Goal: Transaction & Acquisition: Purchase product/service

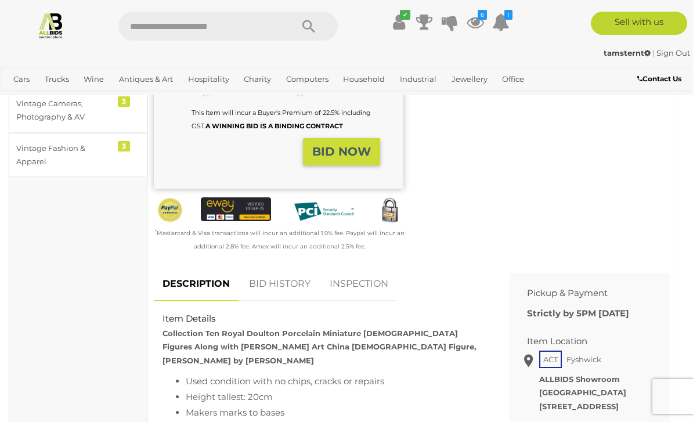
scroll to position [348, 0]
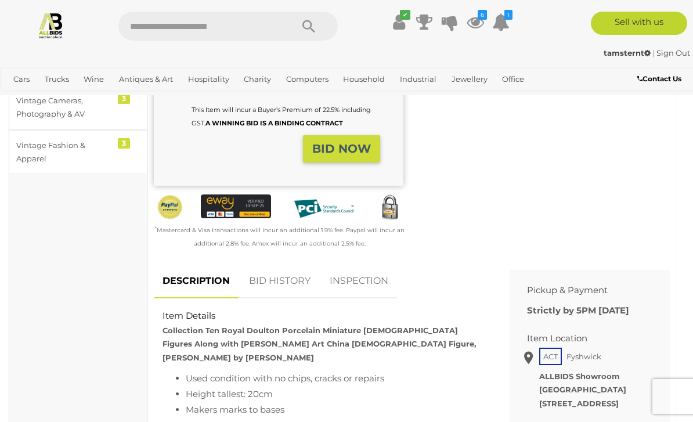
click at [299, 264] on link "BID HISTORY" at bounding box center [279, 281] width 79 height 34
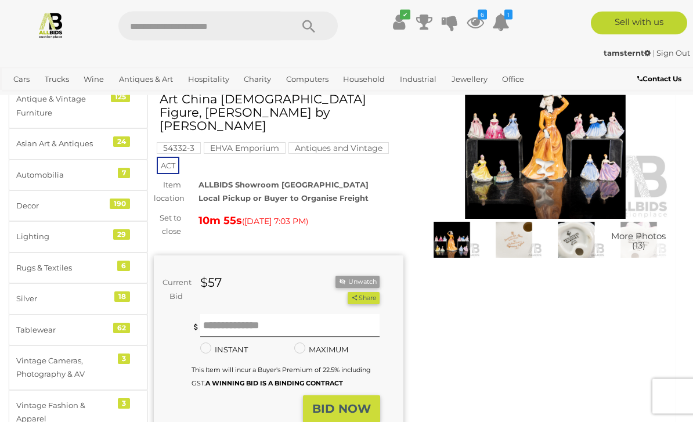
scroll to position [88, 0]
click at [285, 314] on input "text" at bounding box center [290, 325] width 180 height 23
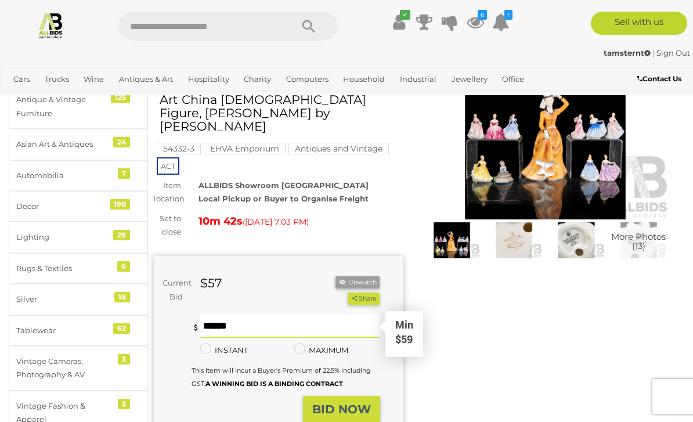
type input "**"
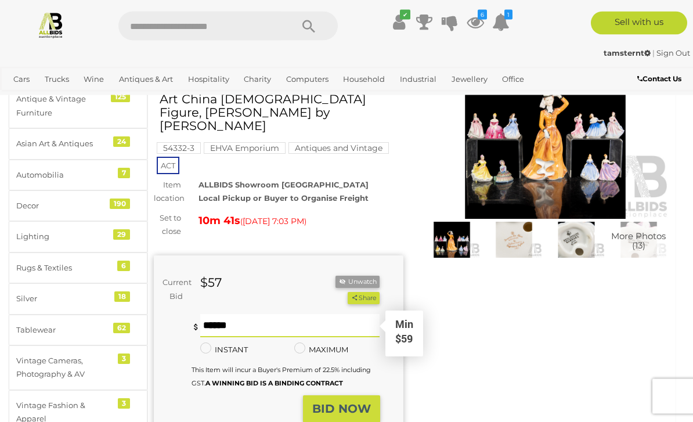
scroll to position [78, 0]
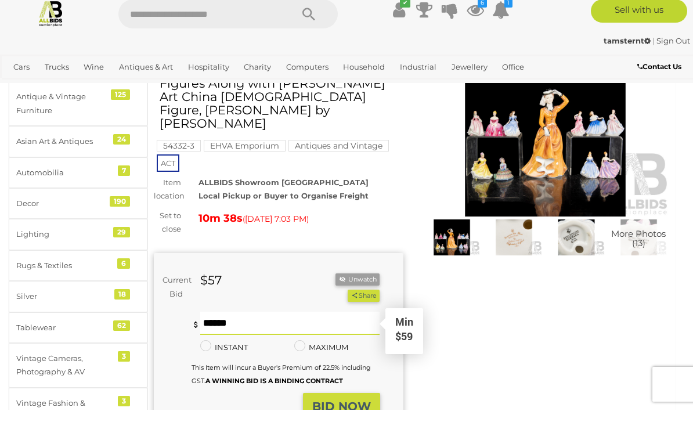
click at [350, 411] on strong "BID NOW" at bounding box center [341, 418] width 59 height 14
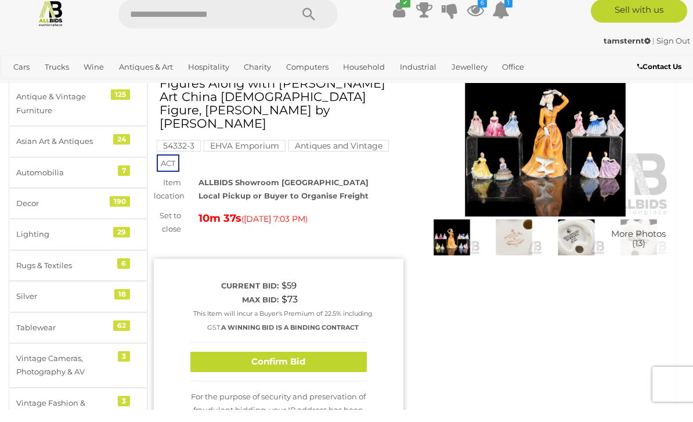
scroll to position [91, 0]
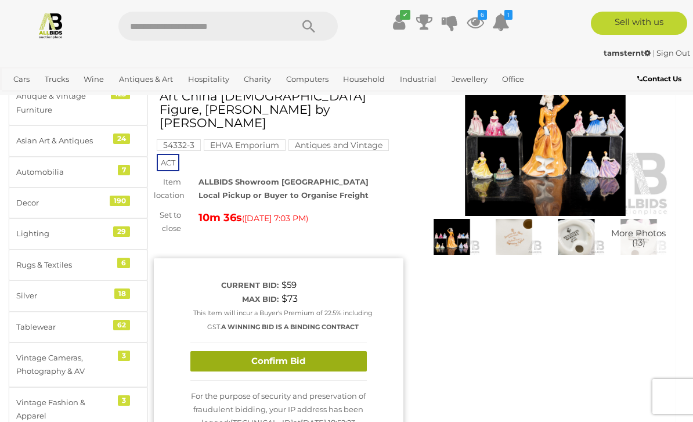
click at [340, 351] on button "Confirm Bid" at bounding box center [278, 361] width 176 height 20
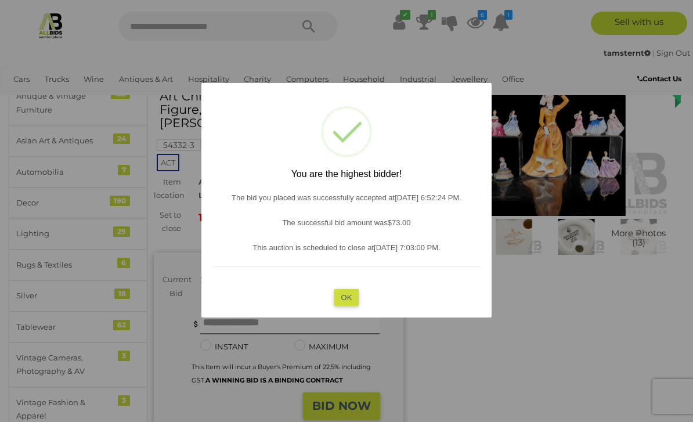
click at [353, 305] on button "OK" at bounding box center [346, 296] width 25 height 17
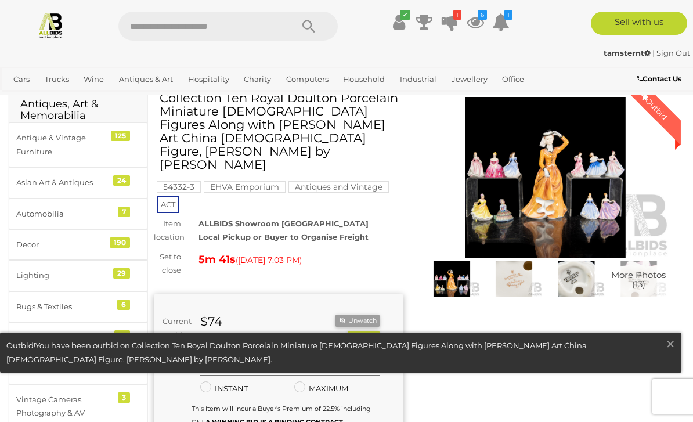
scroll to position [44, 0]
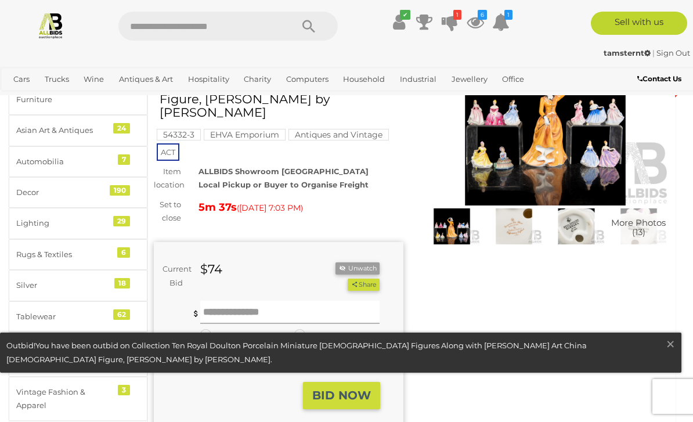
click at [277, 301] on input "text" at bounding box center [290, 312] width 180 height 23
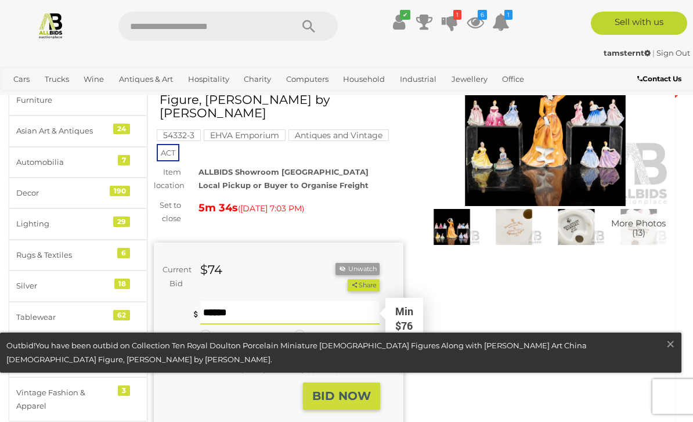
type input "**"
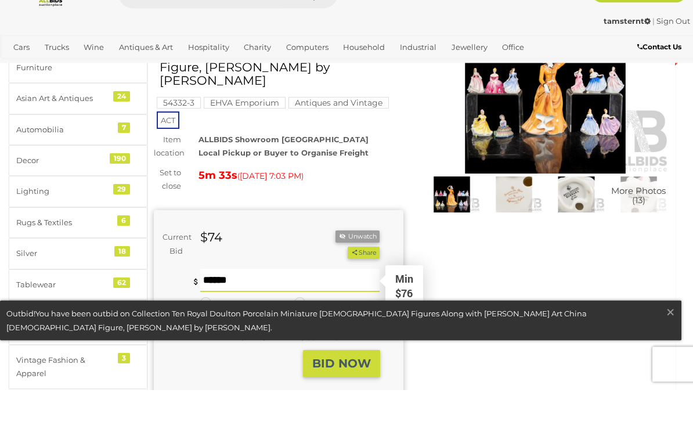
scroll to position [109, 0]
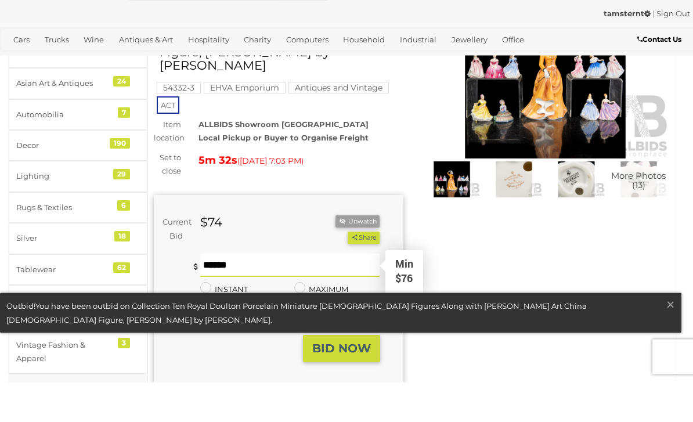
click at [356, 381] on strong "BID NOW" at bounding box center [341, 388] width 59 height 14
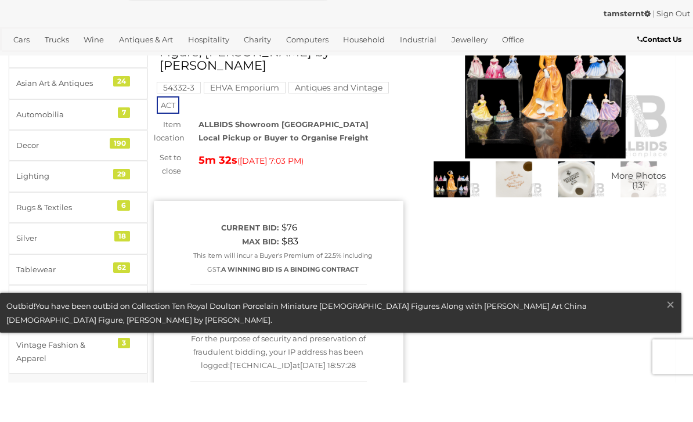
scroll to position [149, 0]
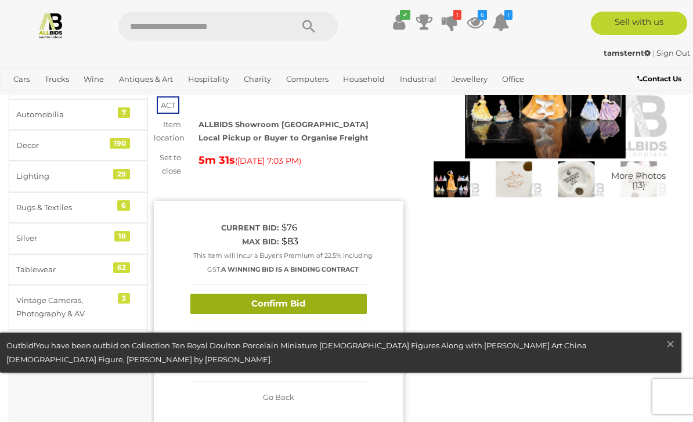
click at [333, 294] on button "Confirm Bid" at bounding box center [278, 304] width 176 height 20
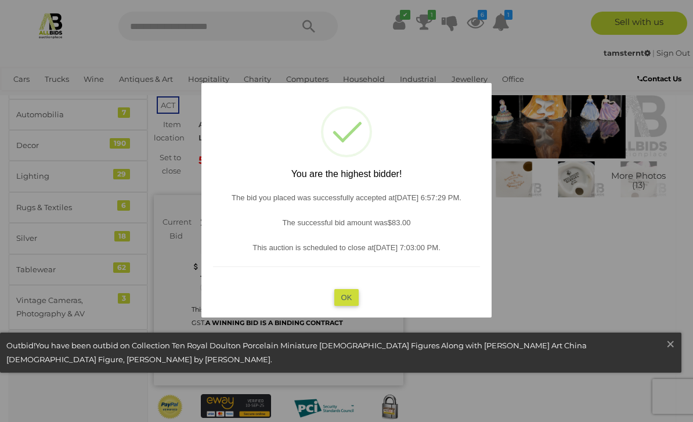
click at [354, 305] on button "OK" at bounding box center [346, 296] width 25 height 17
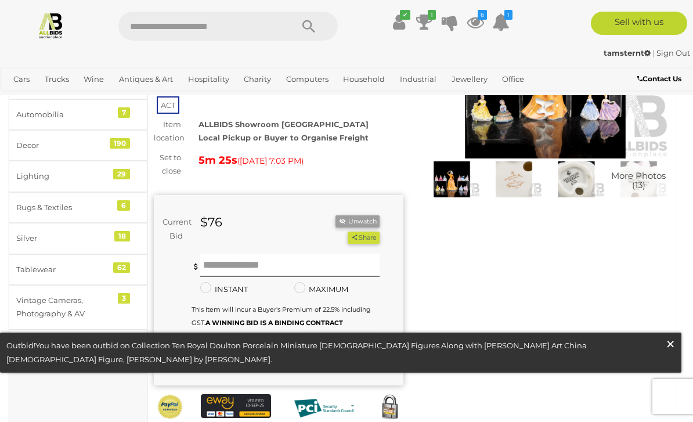
click at [676, 353] on button "× Close" at bounding box center [673, 345] width 16 height 15
click at [304, 254] on input "text" at bounding box center [290, 265] width 180 height 23
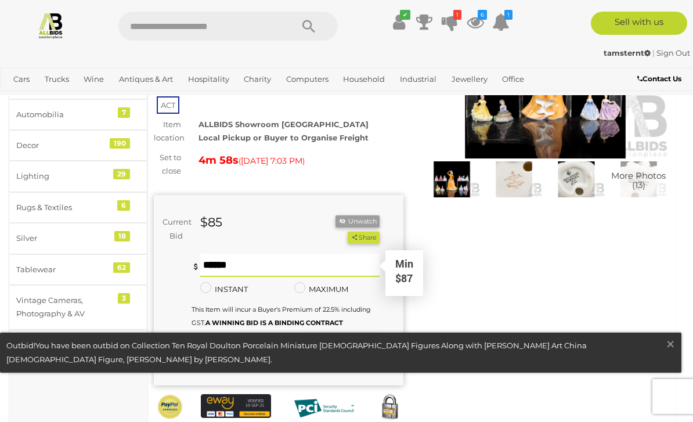
type input "***"
click at [357, 341] on strong "BID NOW" at bounding box center [341, 348] width 59 height 14
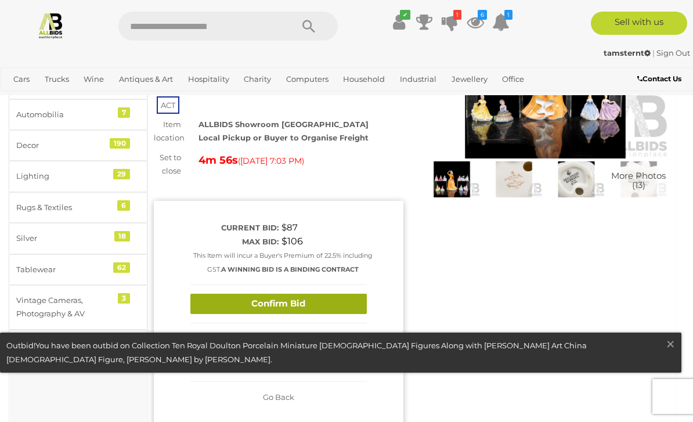
click at [323, 294] on button "Confirm Bid" at bounding box center [278, 304] width 176 height 20
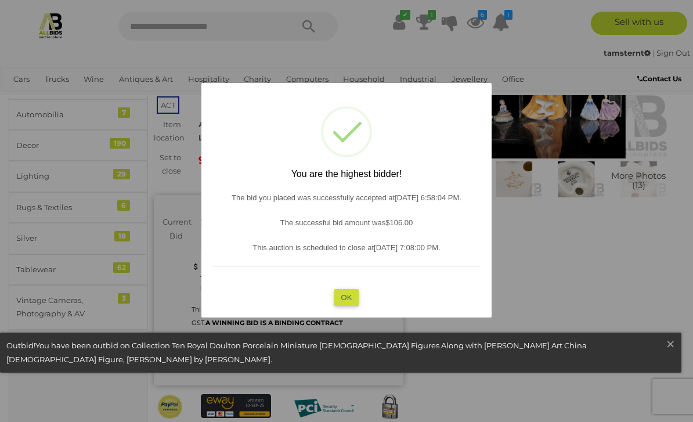
click at [354, 305] on button "OK" at bounding box center [346, 296] width 25 height 17
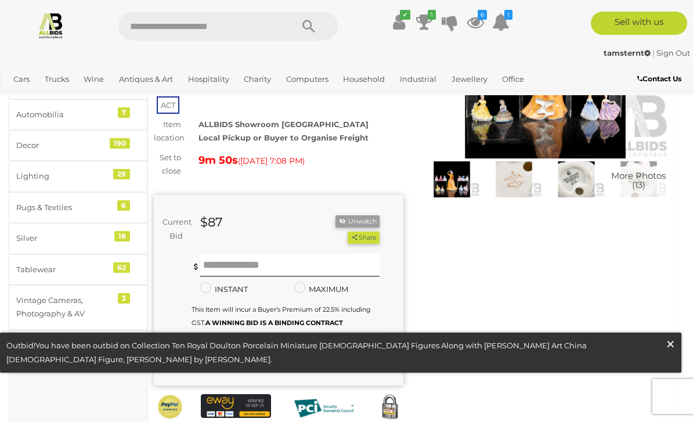
click at [675, 355] on span "×" at bounding box center [670, 344] width 10 height 23
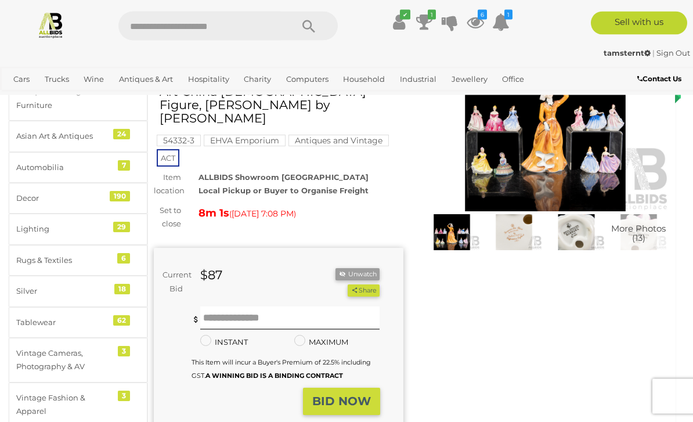
scroll to position [96, 0]
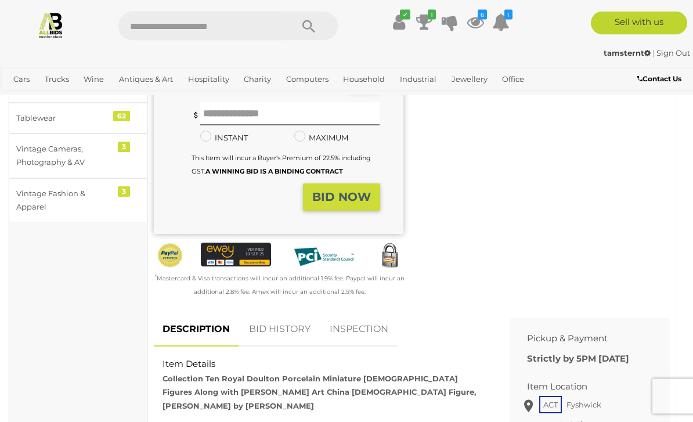
scroll to position [300, 0]
click at [302, 312] on link "BID HISTORY" at bounding box center [279, 329] width 79 height 34
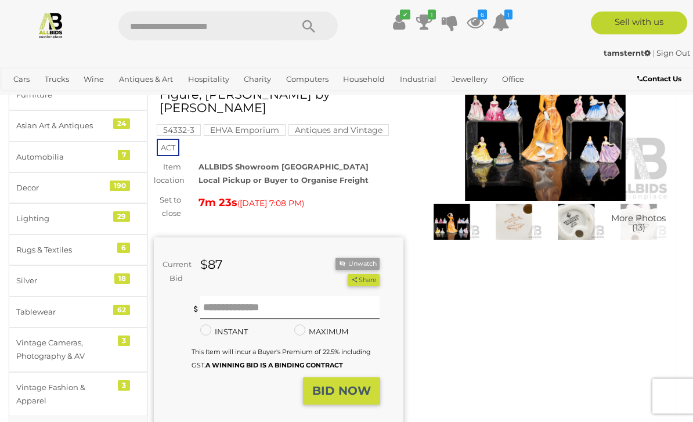
scroll to position [106, 0]
click at [256, 296] on input "text" at bounding box center [290, 307] width 180 height 23
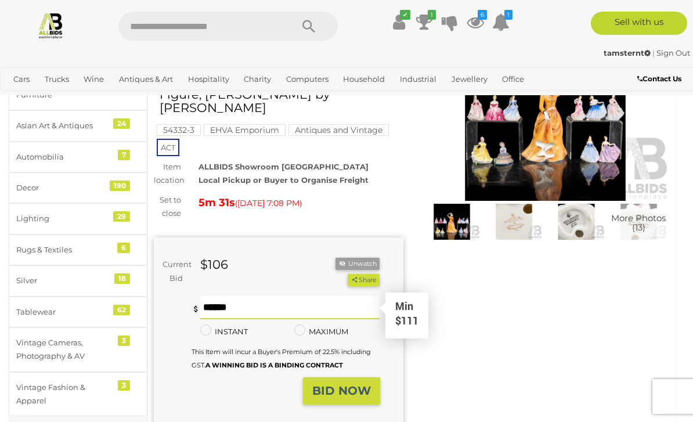
scroll to position [106, 0]
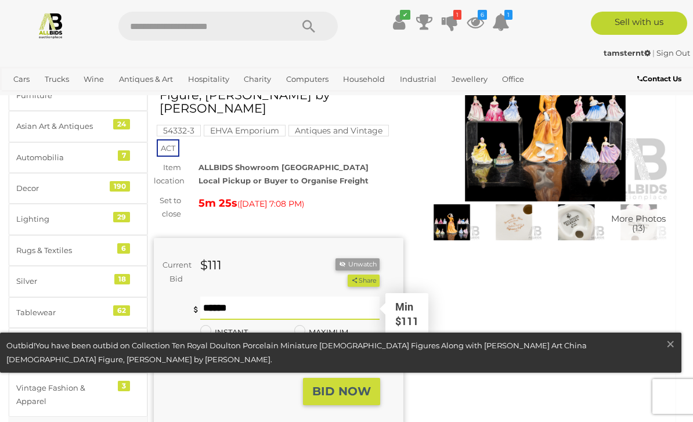
type input "***"
click at [359, 384] on strong "BID NOW" at bounding box center [341, 391] width 59 height 14
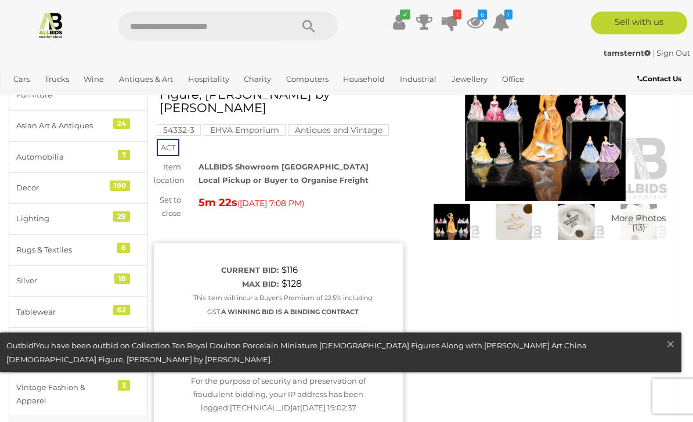
click at [333, 337] on button "Confirm Bid" at bounding box center [278, 347] width 176 height 20
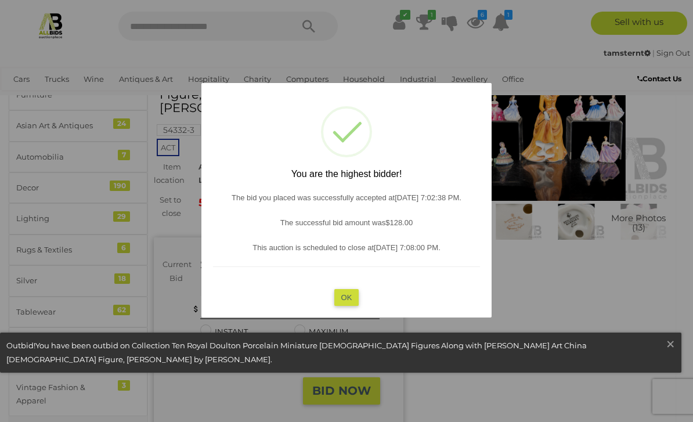
click at [350, 305] on button "OK" at bounding box center [346, 296] width 25 height 17
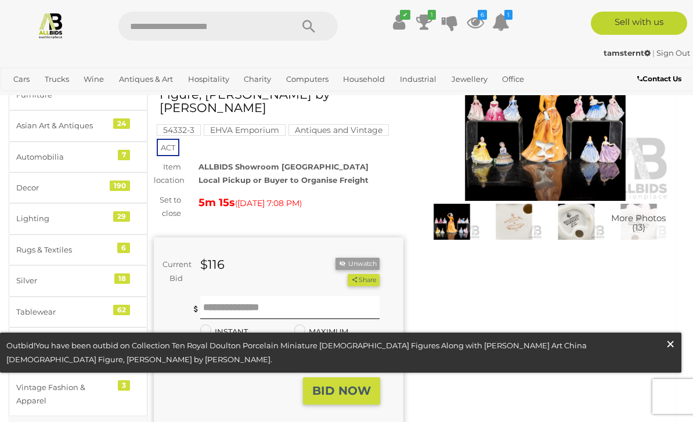
click at [678, 353] on button "× Close" at bounding box center [673, 345] width 16 height 15
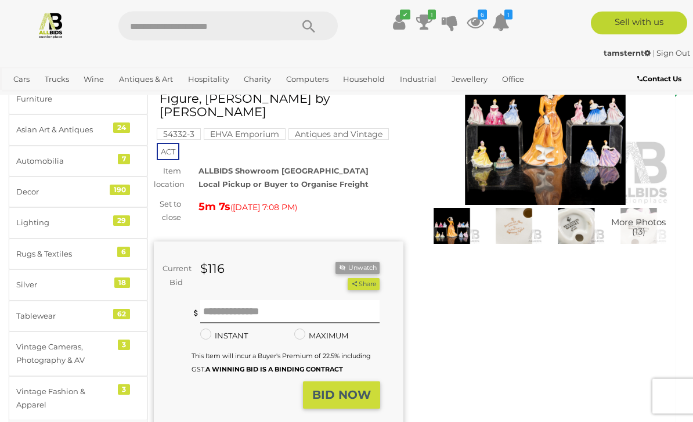
scroll to position [102, 0]
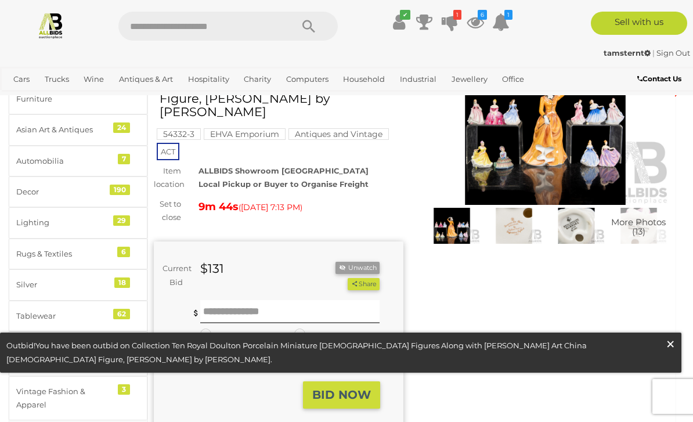
click at [674, 355] on span "×" at bounding box center [670, 344] width 10 height 23
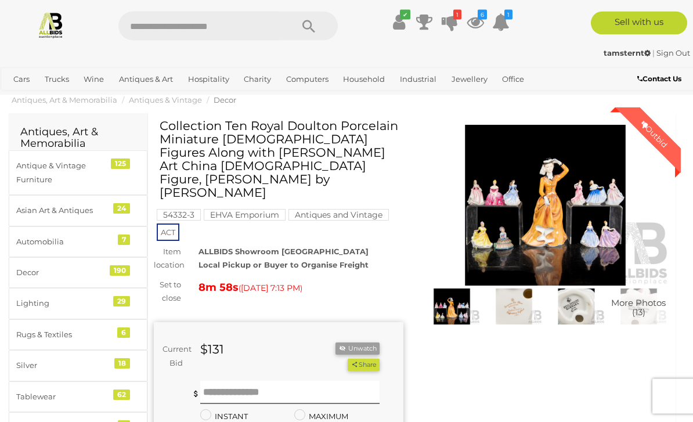
scroll to position [21, 0]
click at [561, 204] on img at bounding box center [546, 205] width 250 height 161
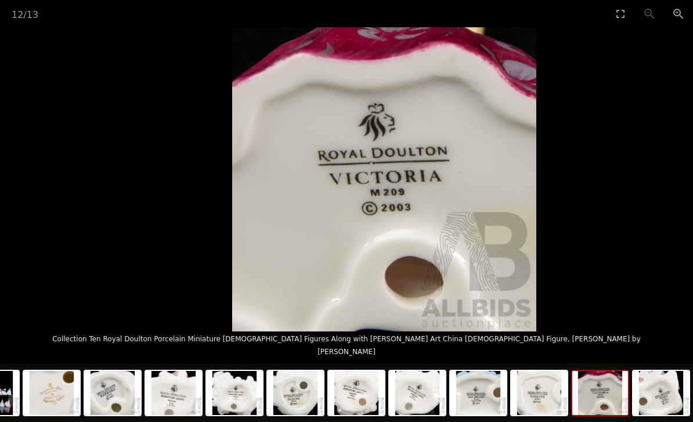
click at [400, 89] on img at bounding box center [384, 179] width 304 height 304
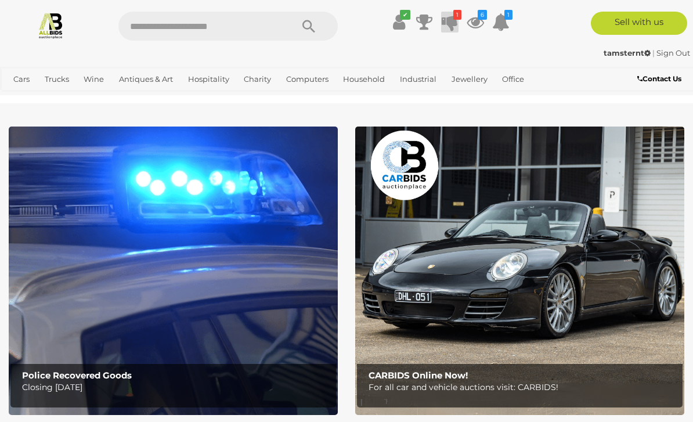
click at [451, 24] on icon at bounding box center [450, 22] width 16 height 21
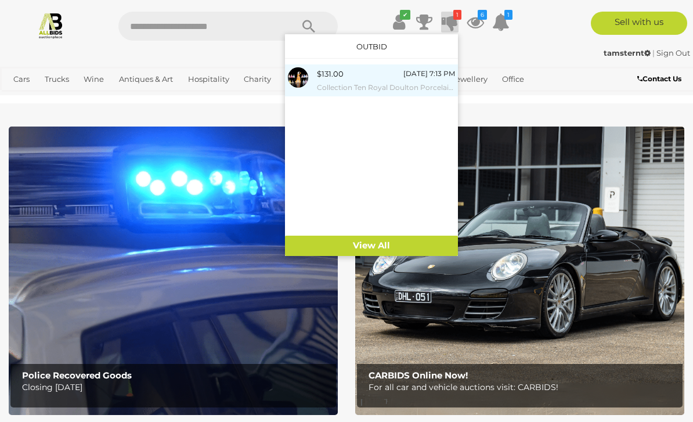
click at [399, 84] on small "Collection Ten Royal Doulton Porcelain Miniature [DEMOGRAPHIC_DATA] Figures Alo…" at bounding box center [386, 87] width 138 height 13
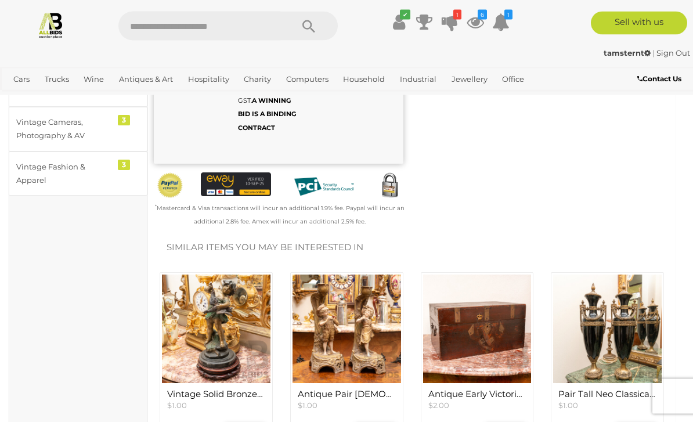
scroll to position [327, 0]
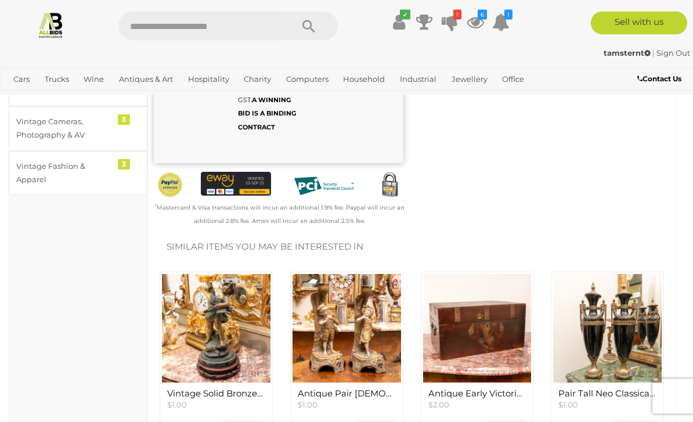
click at [492, 310] on img at bounding box center [477, 328] width 109 height 109
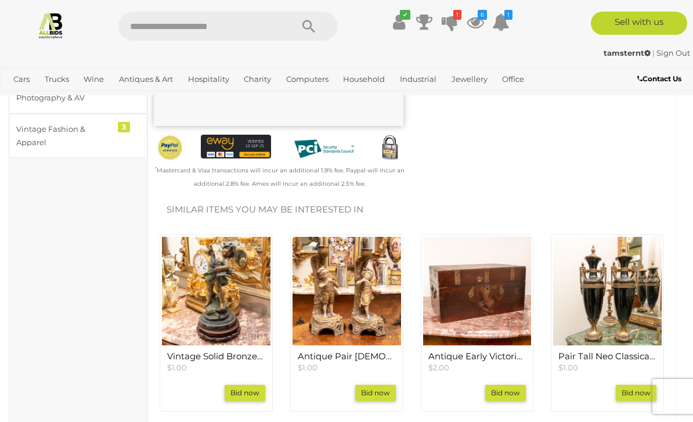
click at [362, 265] on img at bounding box center [346, 291] width 109 height 109
click at [624, 266] on img at bounding box center [607, 291] width 109 height 109
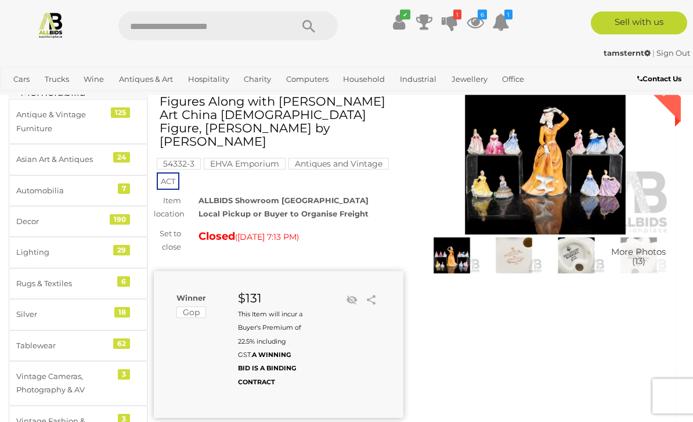
scroll to position [0, 0]
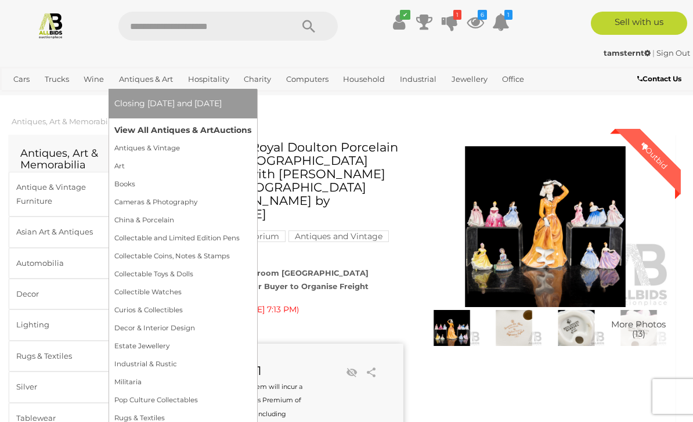
click at [197, 131] on link "View All Antiques & Art Auctions" at bounding box center [182, 130] width 137 height 18
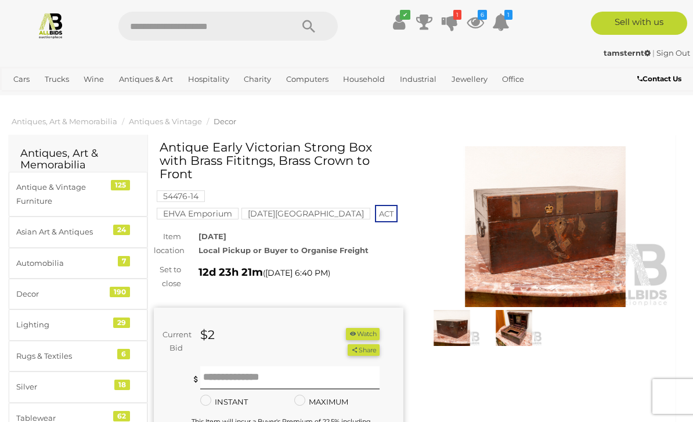
click at [519, 331] on img at bounding box center [514, 328] width 56 height 37
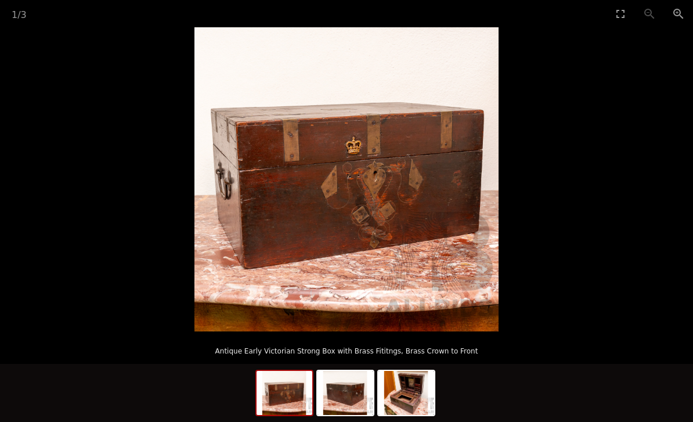
click at [599, 271] on picture at bounding box center [346, 179] width 693 height 304
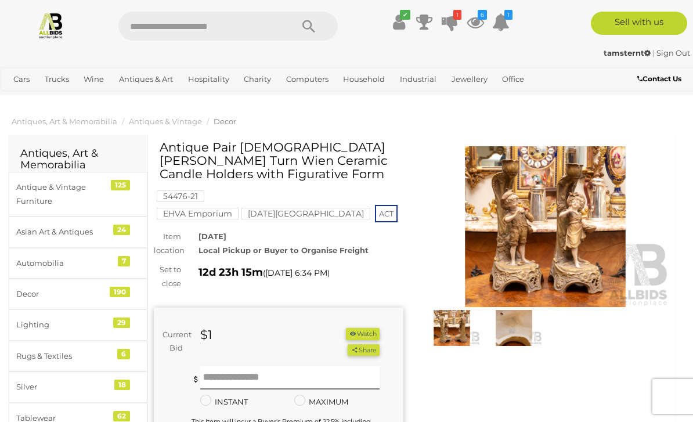
click at [575, 249] on img at bounding box center [546, 226] width 250 height 161
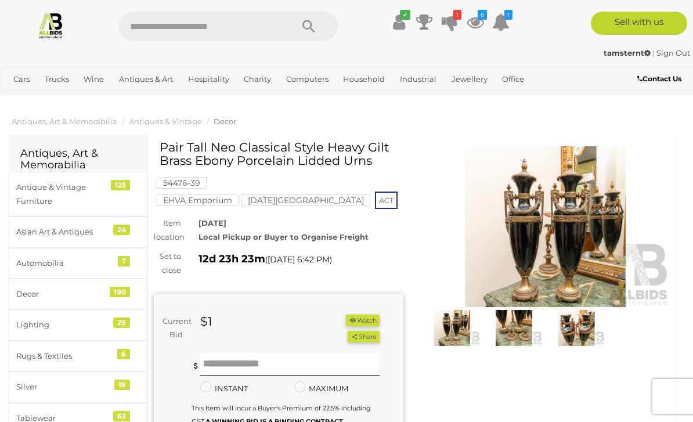
click at [583, 232] on img at bounding box center [546, 226] width 250 height 161
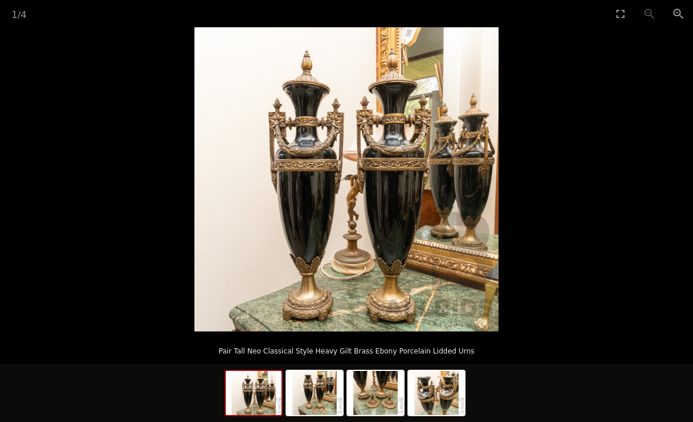
click at [85, 76] on picture at bounding box center [346, 179] width 693 height 304
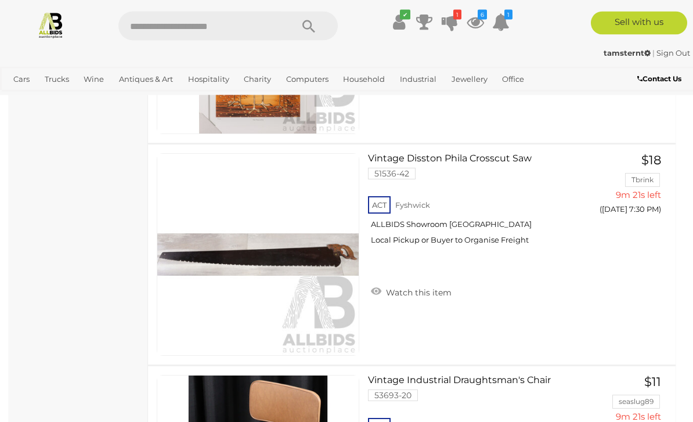
scroll to position [7128, 0]
click at [480, 161] on link "Vintage Disston Phila Crosscut Saw 51536-42 ACT Fyshwick ALLBIDS Showroom [GEOG…" at bounding box center [478, 203] width 203 height 100
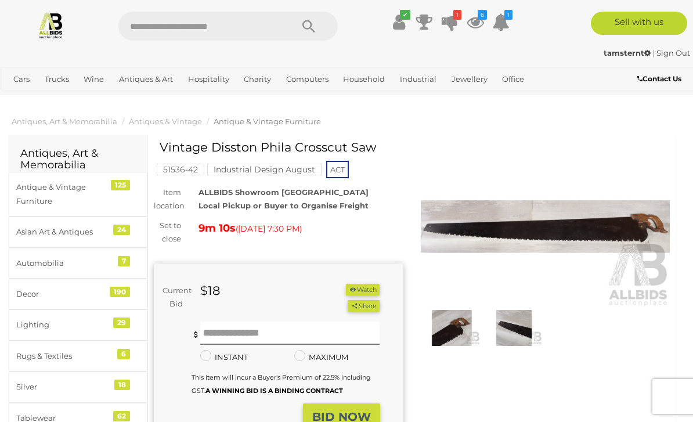
click at [303, 154] on div "Vintage Disston Phila Crosscut Saw" at bounding box center [280, 151] width 241 height 22
copy h1 "Vintage Disston Phila Crosscut Saw"
click at [568, 153] on img at bounding box center [546, 226] width 250 height 161
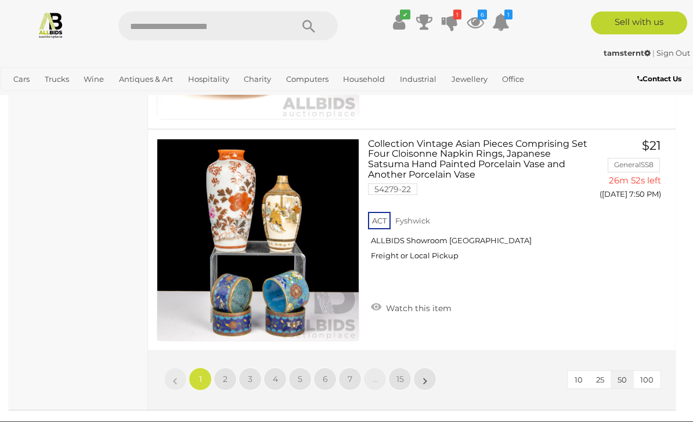
scroll to position [11130, 0]
click at [397, 379] on span "15" at bounding box center [400, 379] width 8 height 10
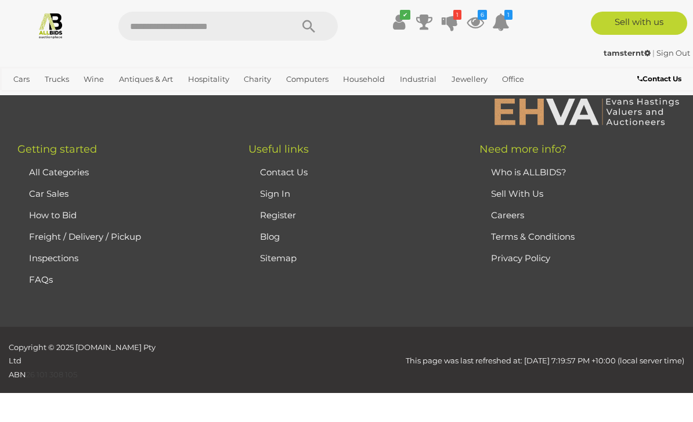
scroll to position [284, 0]
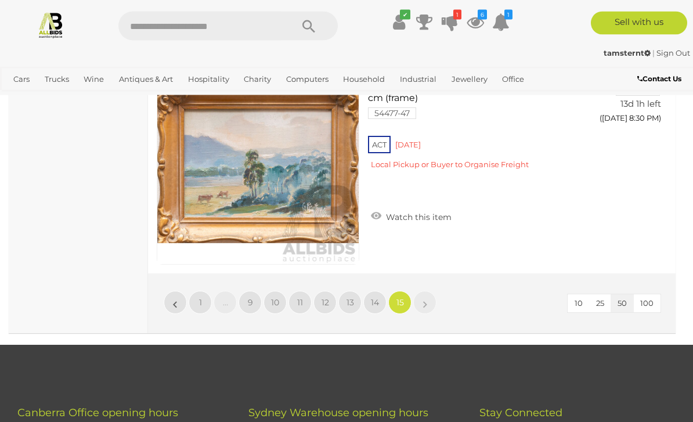
scroll to position [1681, 0]
click at [380, 297] on link "14" at bounding box center [374, 302] width 23 height 23
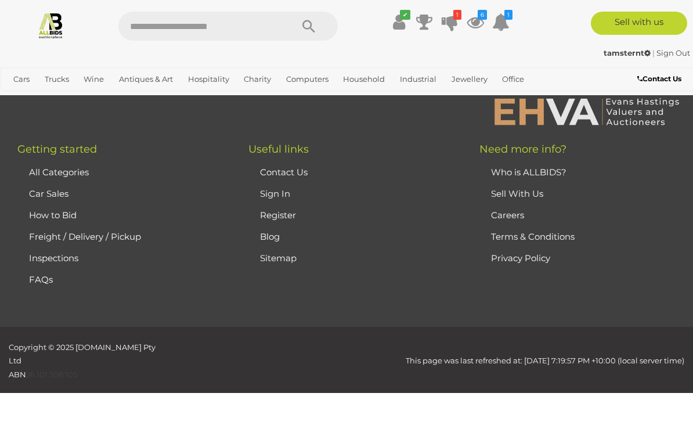
scroll to position [284, 0]
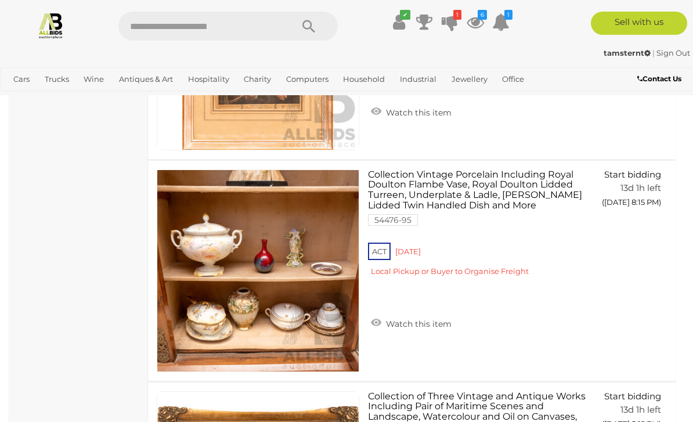
scroll to position [5783, 0]
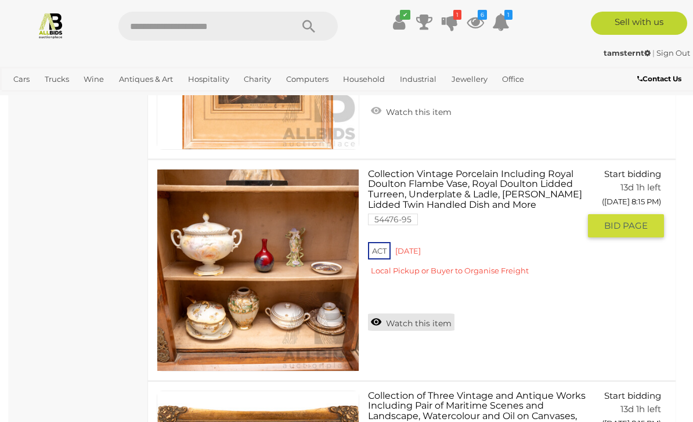
click at [375, 313] on link "Watch this item" at bounding box center [411, 321] width 86 height 17
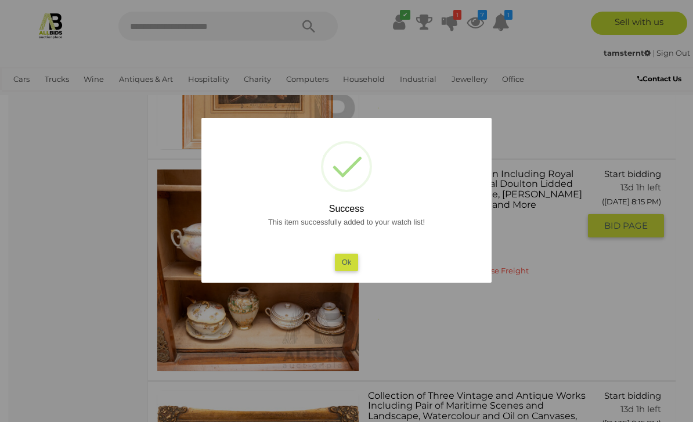
click at [353, 255] on button "Ok" at bounding box center [347, 262] width 24 height 17
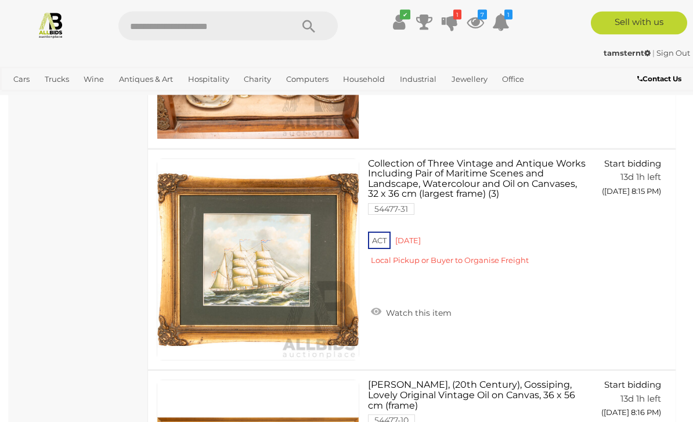
scroll to position [6015, 0]
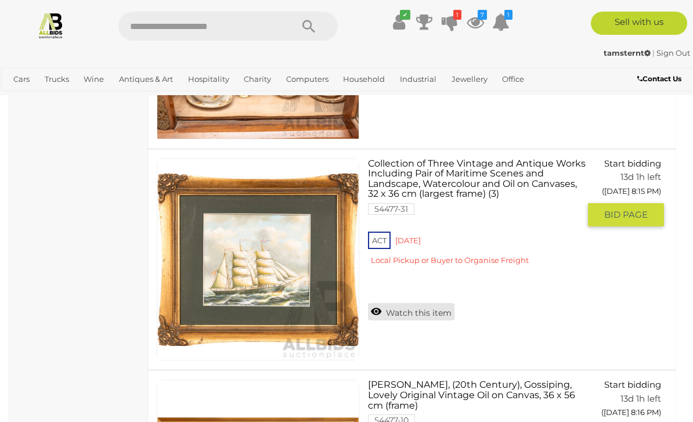
click at [377, 303] on link "Watch this item" at bounding box center [411, 311] width 86 height 17
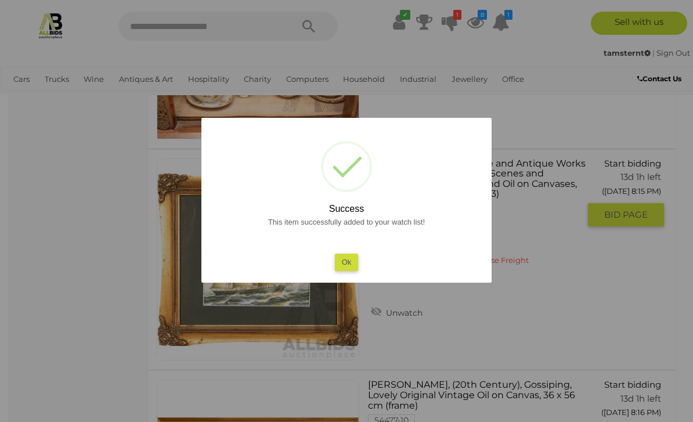
click at [352, 268] on div "This item successfully added to your watch list! Ok" at bounding box center [346, 243] width 267 height 56
click at [350, 270] on button "Ok" at bounding box center [347, 262] width 24 height 17
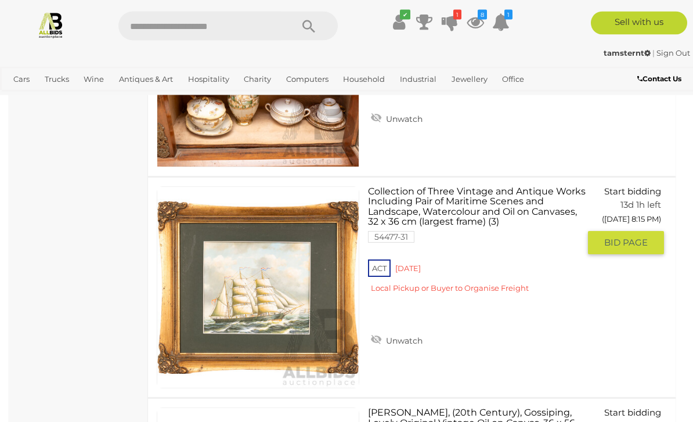
scroll to position [5987, 0]
click at [246, 302] on img at bounding box center [257, 287] width 201 height 201
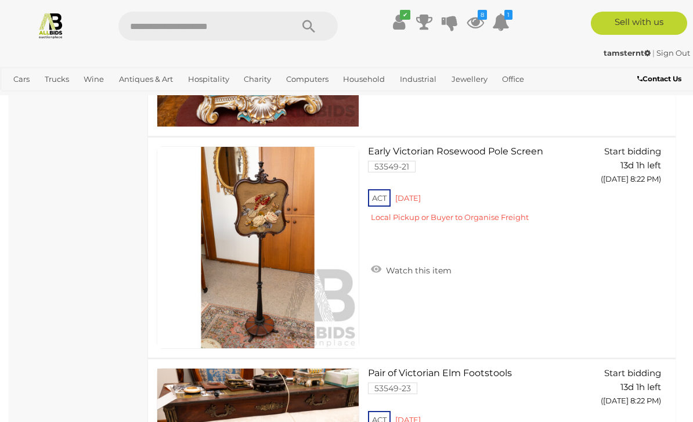
scroll to position [8907, 0]
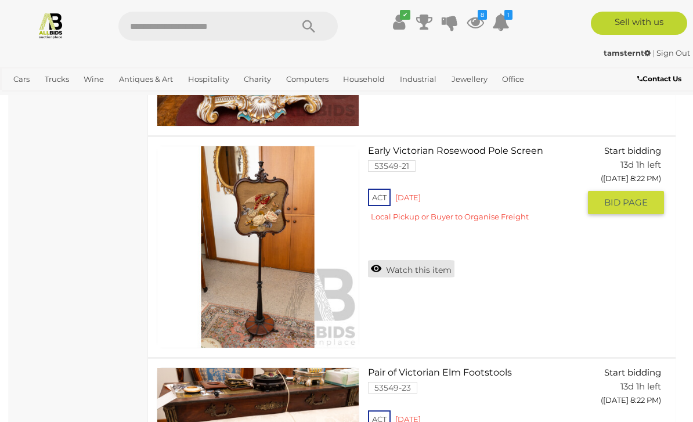
click at [374, 265] on link "Watch this item" at bounding box center [411, 268] width 86 height 17
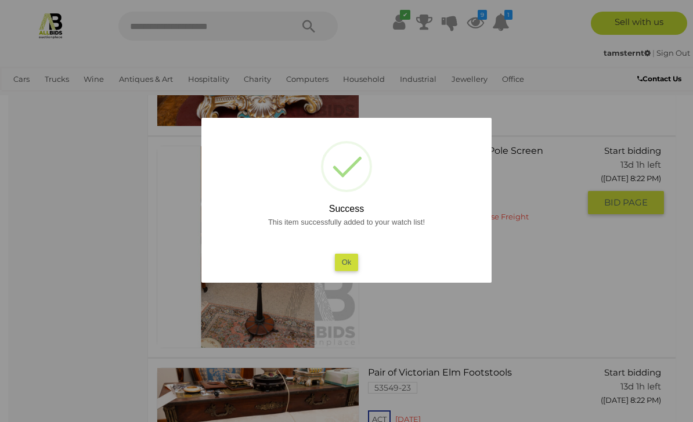
click at [352, 270] on button "Ok" at bounding box center [347, 262] width 24 height 17
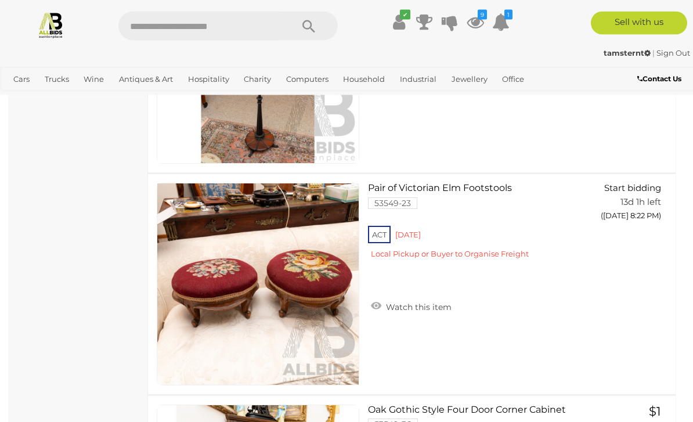
scroll to position [9092, 0]
click at [375, 299] on link "Watch this item" at bounding box center [411, 305] width 86 height 17
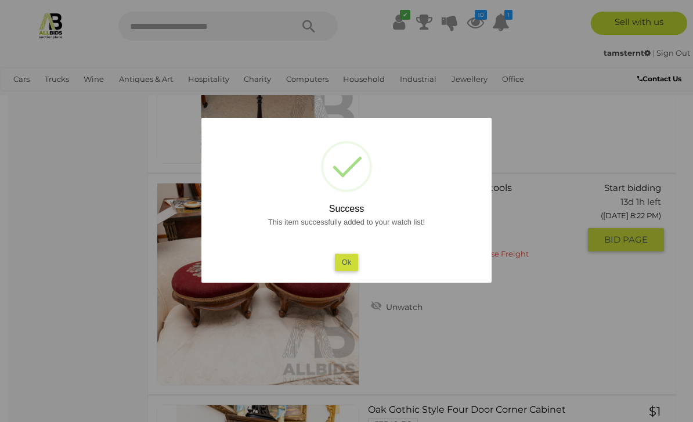
click at [352, 270] on button "Ok" at bounding box center [347, 262] width 24 height 17
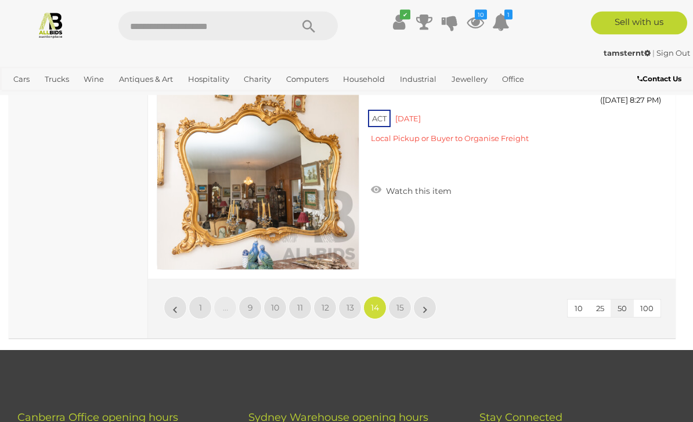
scroll to position [11227, 0]
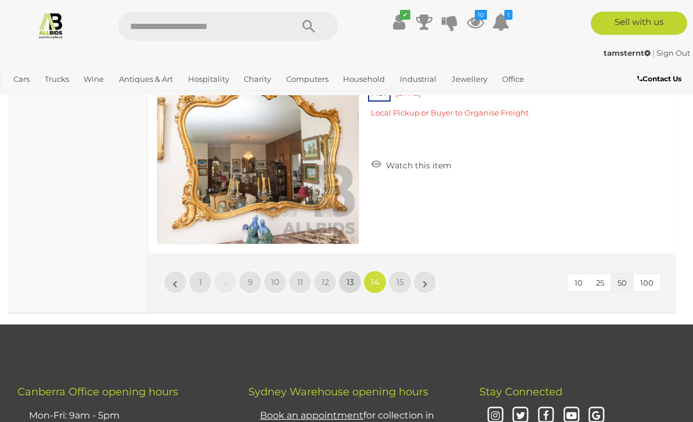
click at [352, 277] on span "13" at bounding box center [350, 282] width 8 height 10
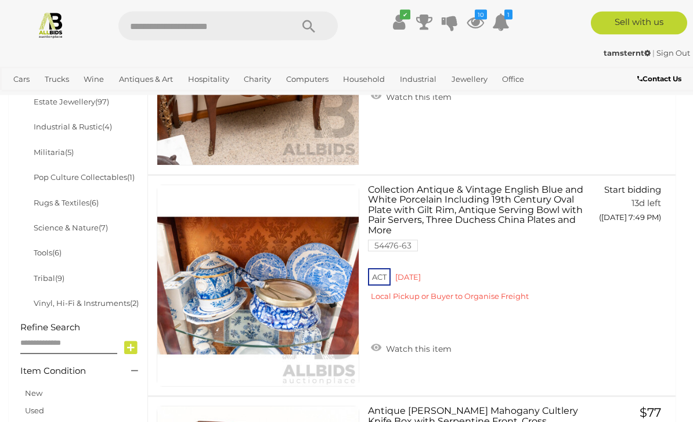
scroll to position [673, 0]
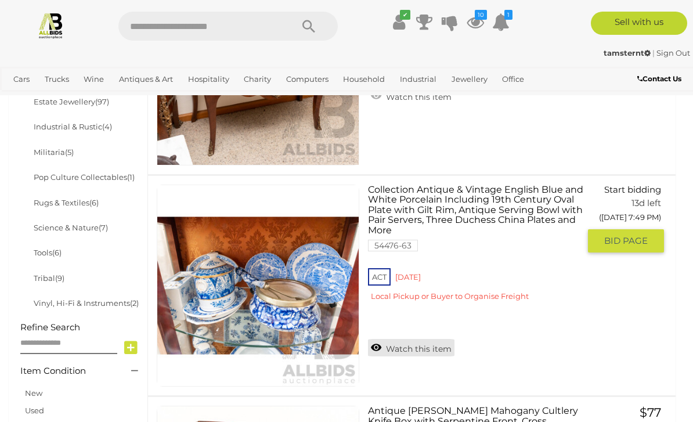
click at [372, 339] on link "Watch this item" at bounding box center [411, 347] width 86 height 17
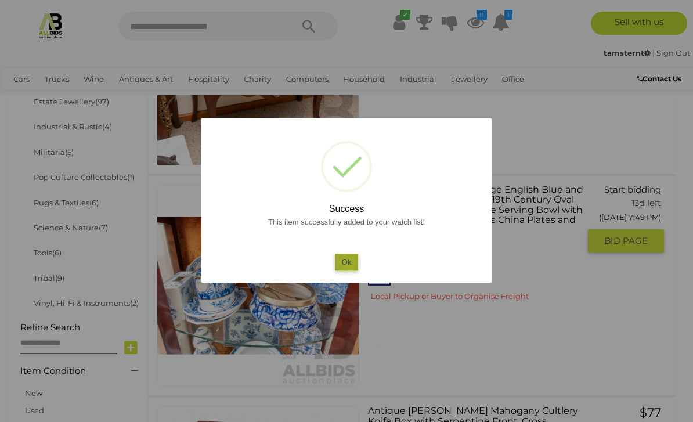
click at [348, 270] on button "Ok" at bounding box center [347, 262] width 24 height 17
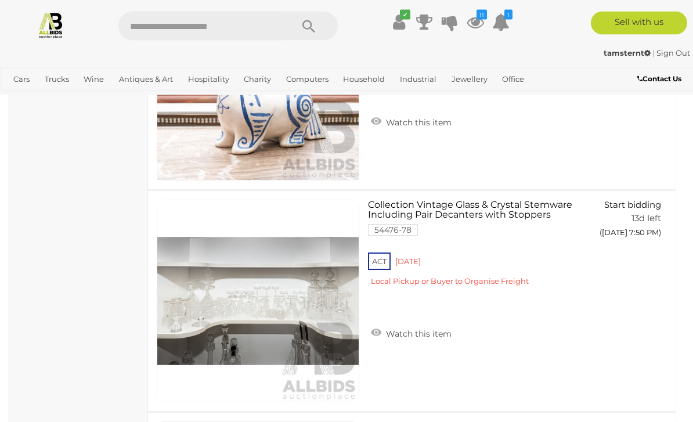
scroll to position [1322, 0]
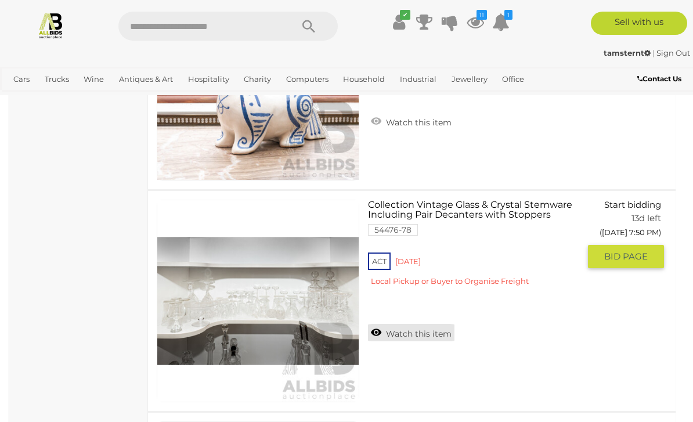
click at [374, 326] on link "Watch this item" at bounding box center [411, 332] width 86 height 17
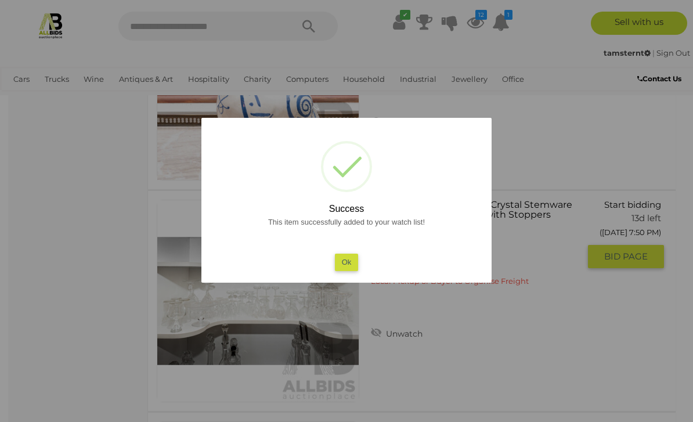
click at [349, 270] on button "Ok" at bounding box center [347, 262] width 24 height 17
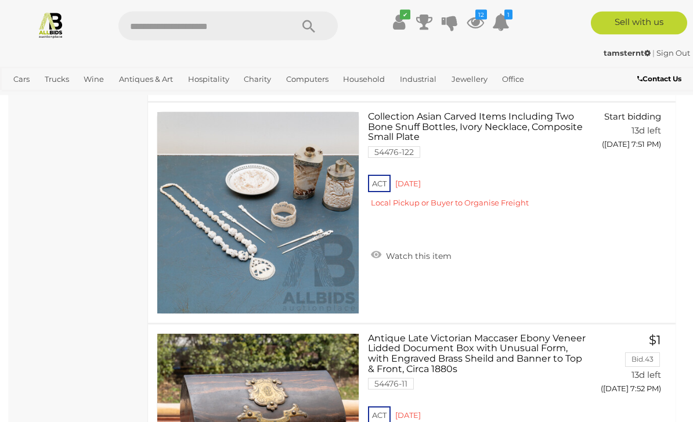
scroll to position [2075, 0]
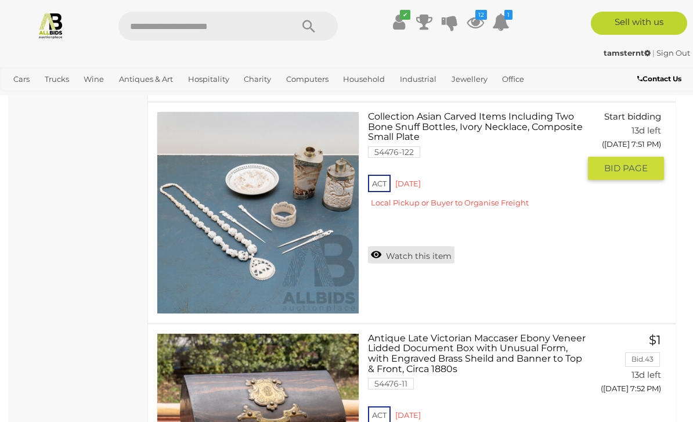
click at [375, 251] on link "Watch this item" at bounding box center [411, 254] width 86 height 17
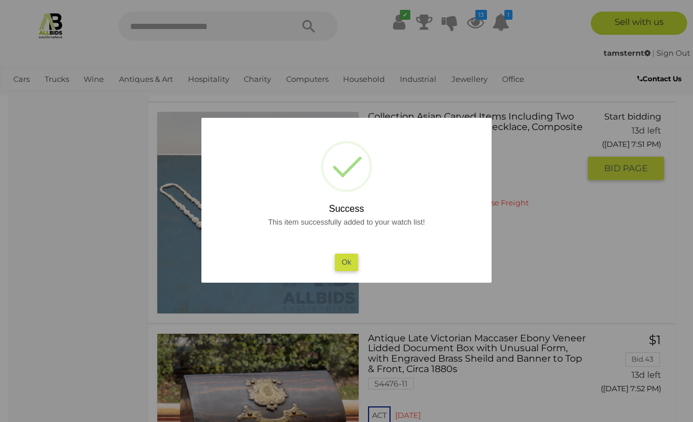
click at [349, 270] on button "Ok" at bounding box center [347, 262] width 24 height 17
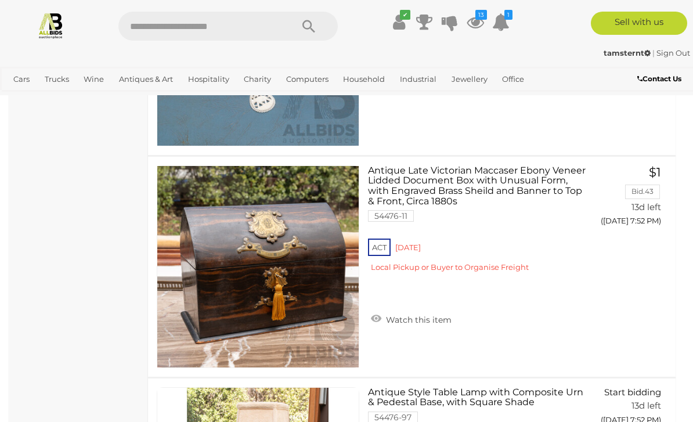
scroll to position [2240, 0]
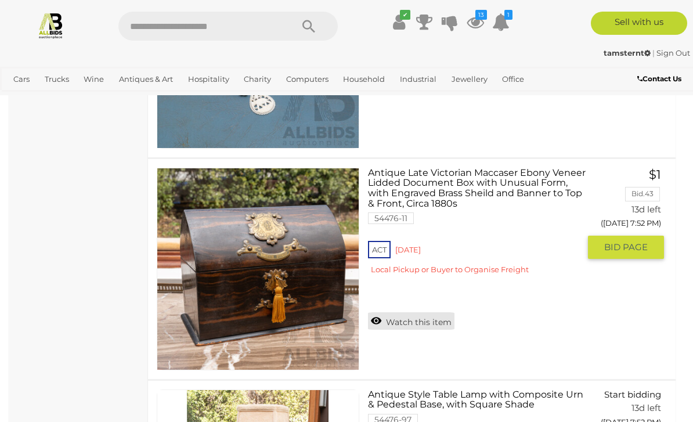
click at [371, 315] on link "Watch this item" at bounding box center [411, 320] width 86 height 17
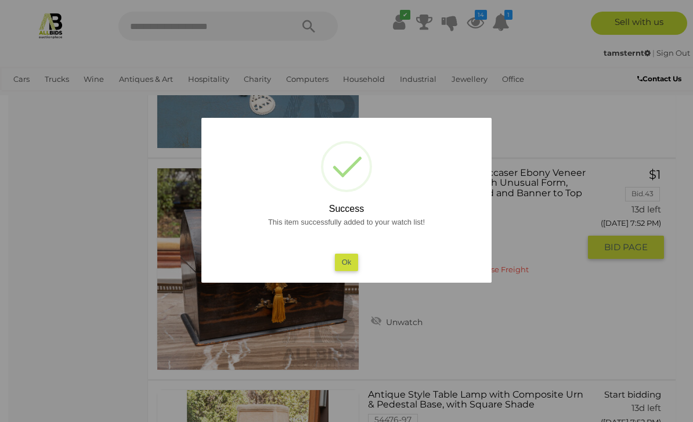
click at [345, 270] on button "Ok" at bounding box center [347, 262] width 24 height 17
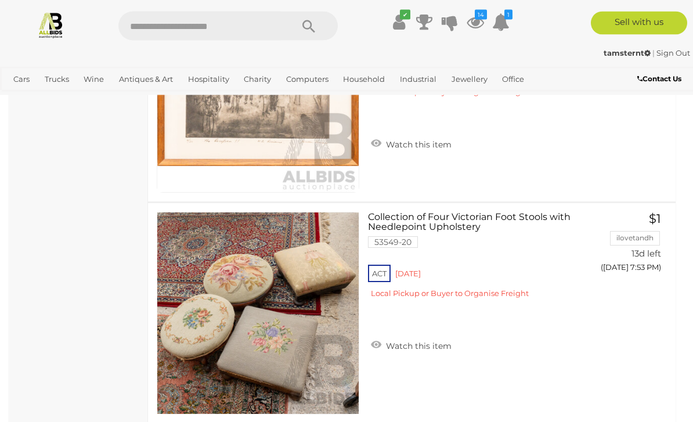
scroll to position [3082, 0]
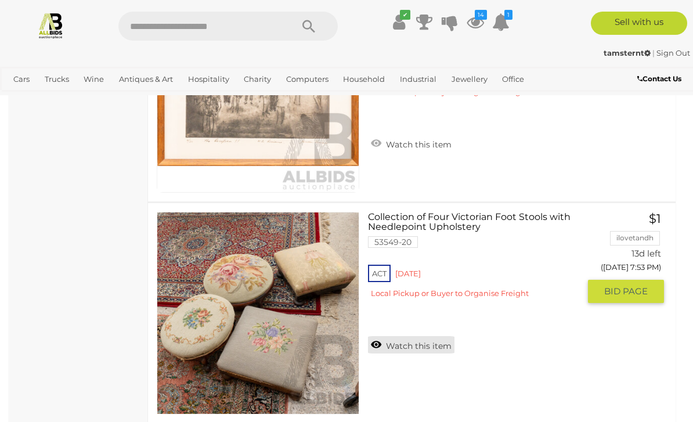
click at [371, 339] on link "Watch this item" at bounding box center [411, 344] width 86 height 17
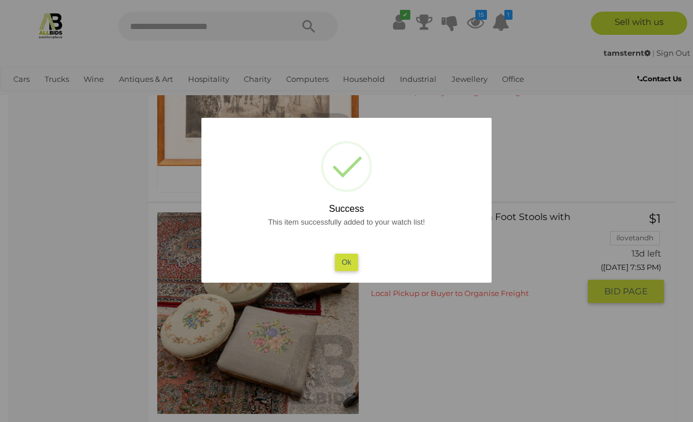
click at [348, 270] on button "Ok" at bounding box center [347, 262] width 24 height 17
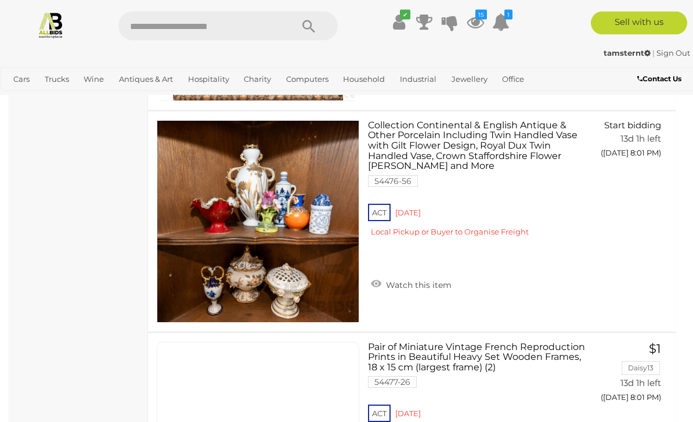
scroll to position [8486, 0]
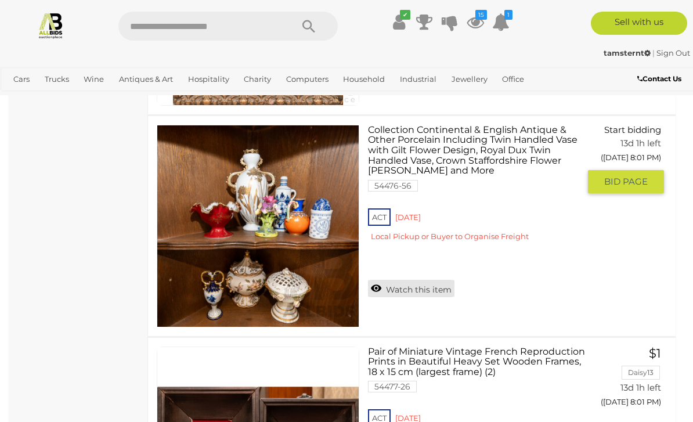
click at [379, 286] on link "Watch this item" at bounding box center [411, 288] width 86 height 17
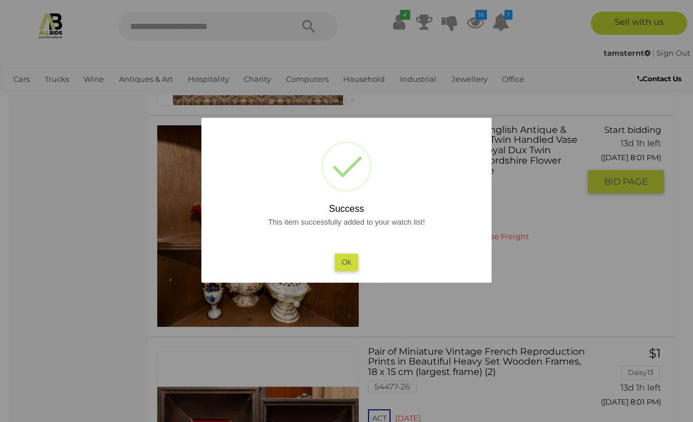
click at [353, 259] on button "Ok" at bounding box center [347, 262] width 24 height 17
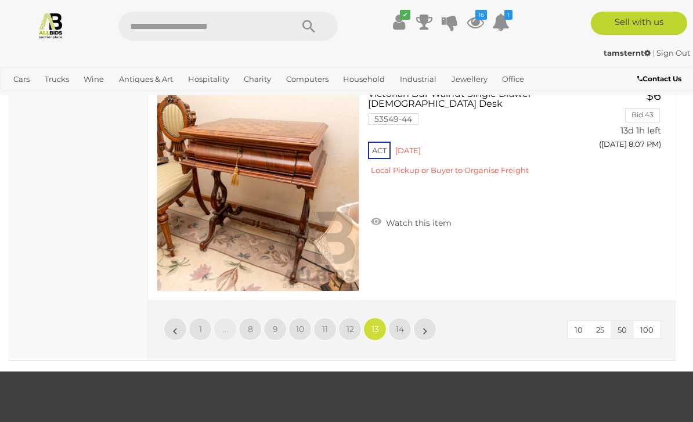
scroll to position [11184, 0]
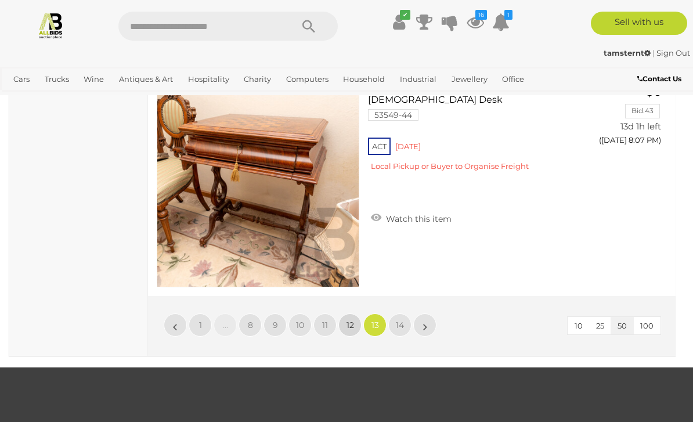
click at [350, 321] on span "12" at bounding box center [350, 325] width 8 height 10
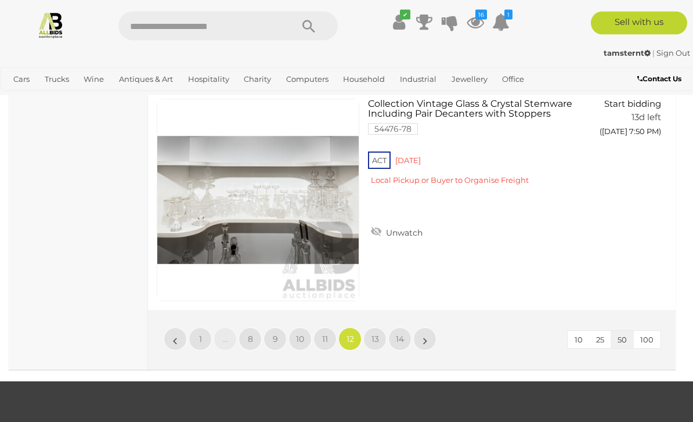
scroll to position [11170, 0]
click at [328, 334] on span "11" at bounding box center [325, 339] width 6 height 10
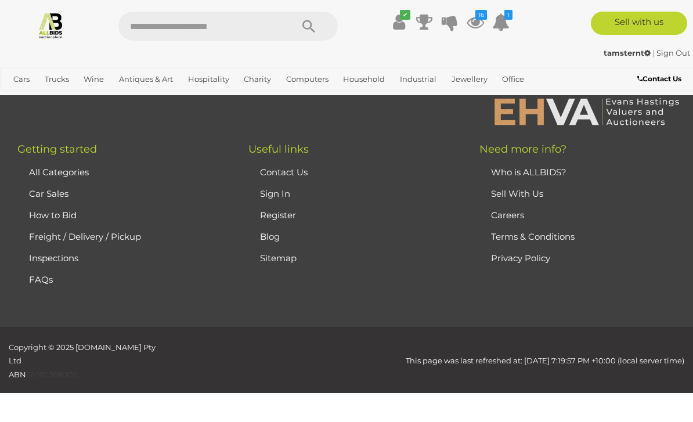
scroll to position [284, 0]
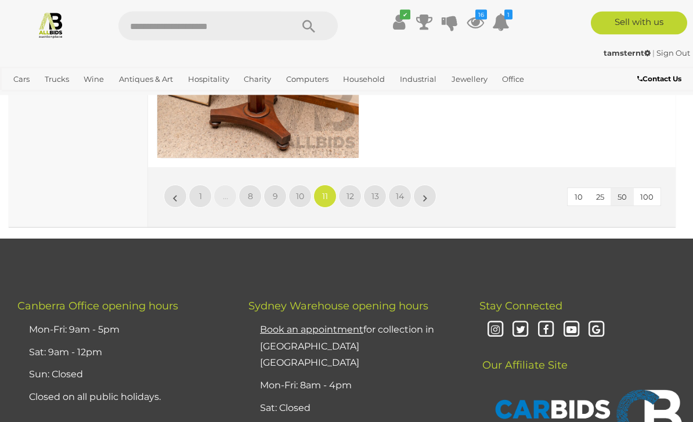
scroll to position [11313, 0]
click at [301, 191] on span "10" at bounding box center [300, 196] width 8 height 10
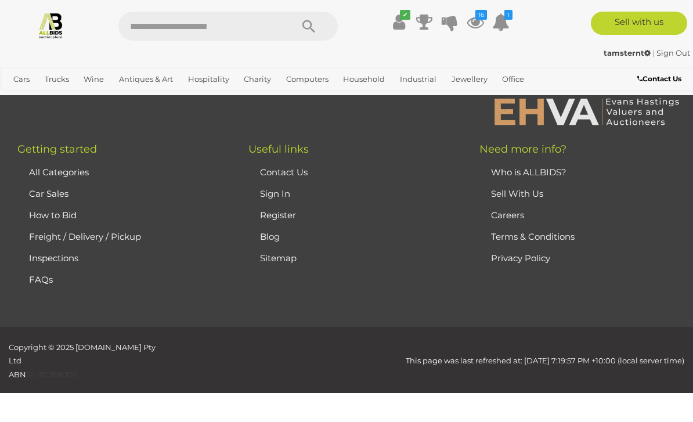
scroll to position [284, 0]
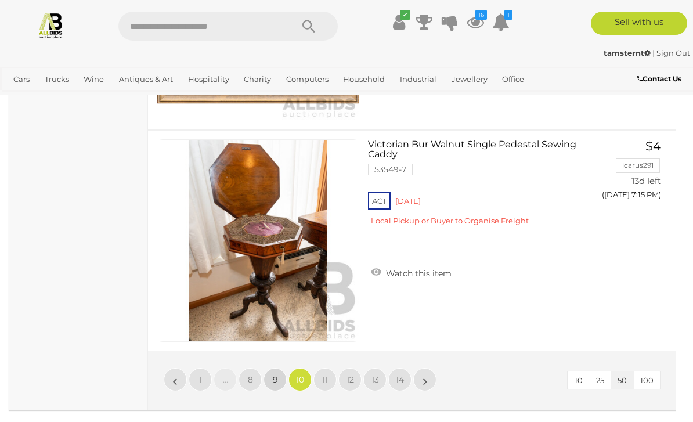
click at [275, 375] on span "9" at bounding box center [275, 379] width 5 height 10
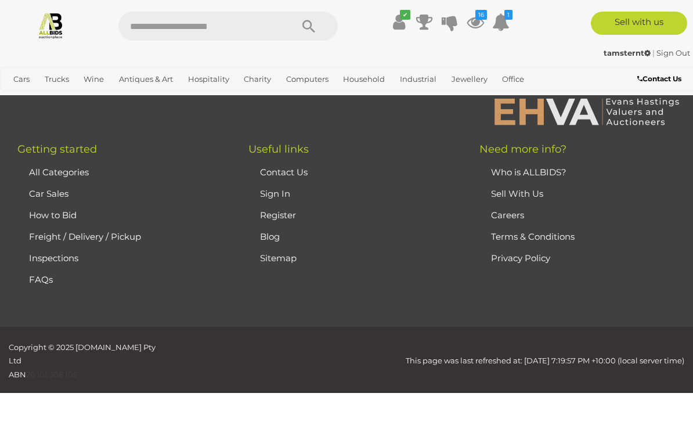
scroll to position [284, 0]
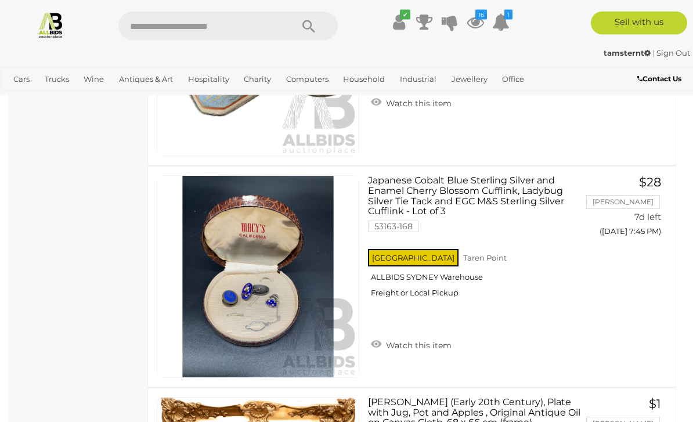
scroll to position [2675, 0]
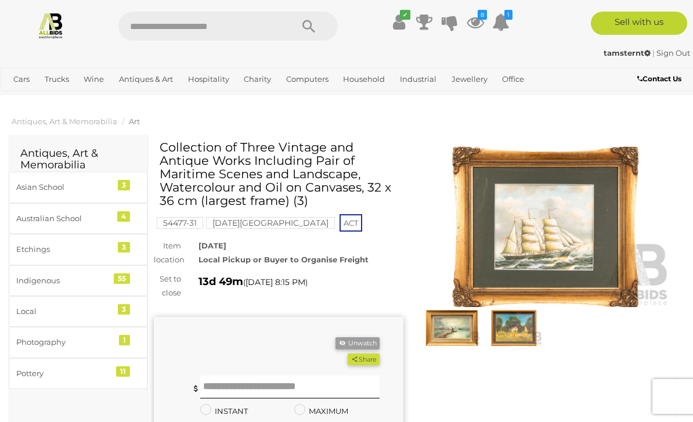
click at [558, 216] on img at bounding box center [546, 226] width 250 height 161
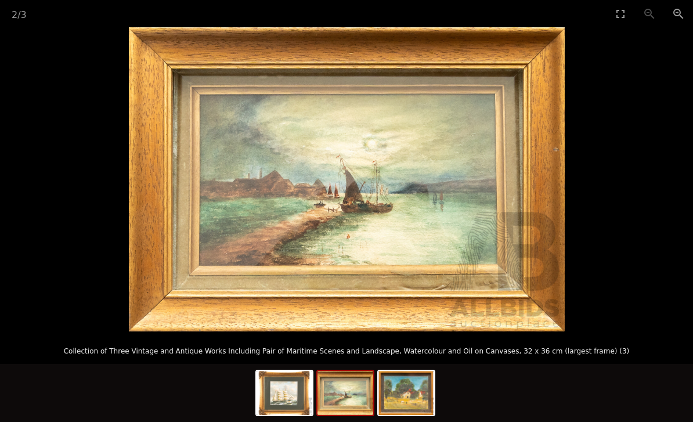
scroll to position [10, 0]
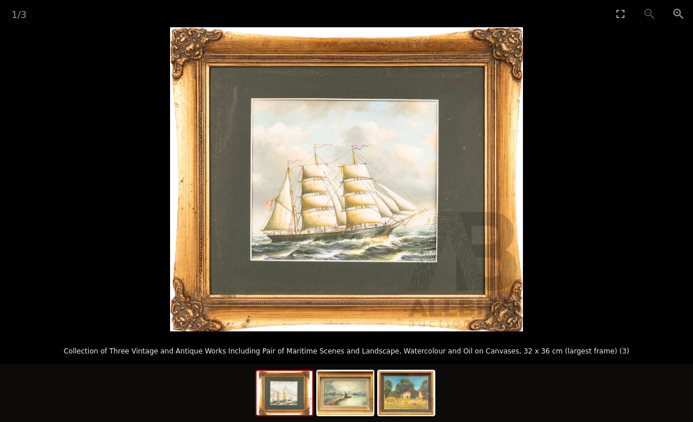
click at [9, 25] on div "1 / 3" at bounding box center [13, 13] width 27 height 27
click at [12, 13] on span "1" at bounding box center [15, 14] width 6 height 11
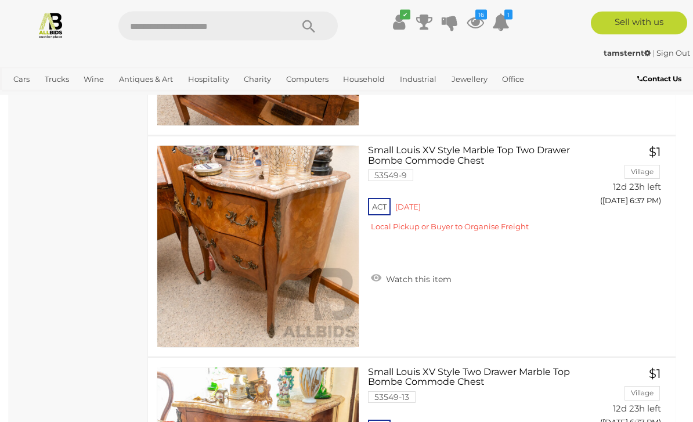
scroll to position [5582, 0]
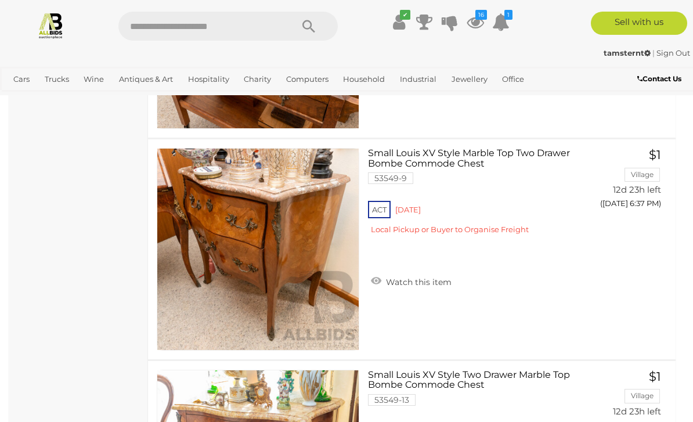
click at [59, 31] on img at bounding box center [50, 25] width 27 height 27
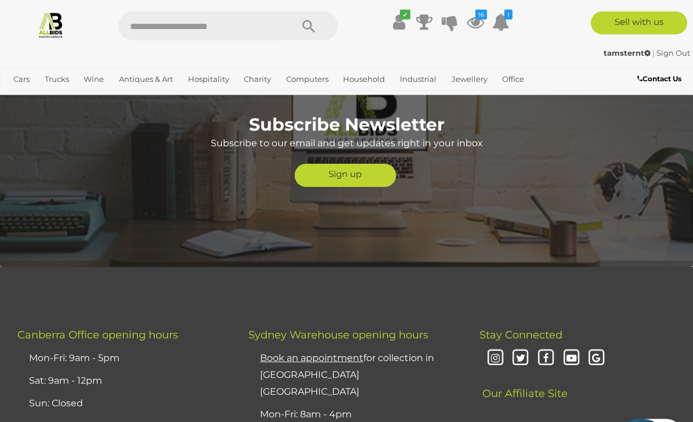
scroll to position [5417, 0]
